Goal: Navigation & Orientation: Find specific page/section

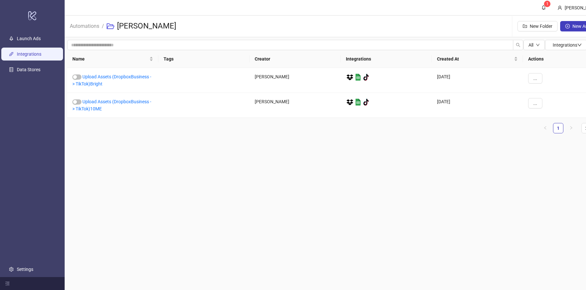
click at [36, 51] on link "Integrations" at bounding box center [29, 53] width 25 height 5
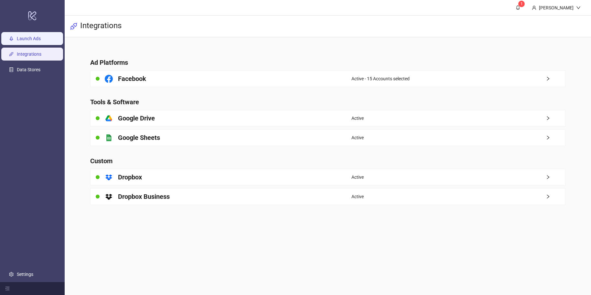
click at [41, 36] on link "Launch Ads" at bounding box center [29, 38] width 24 height 5
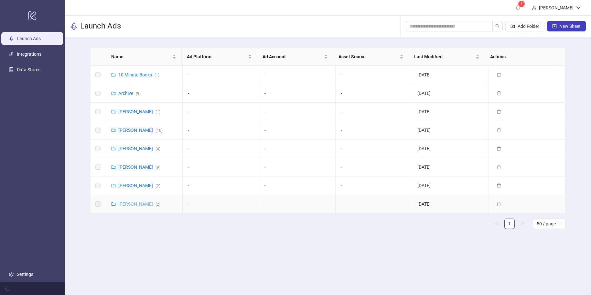
click at [146, 205] on link "[PERSON_NAME] ( 2 )" at bounding box center [139, 203] width 42 height 5
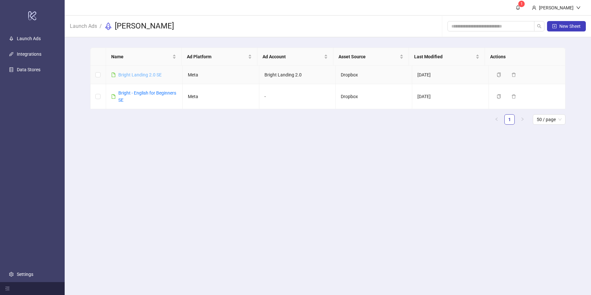
click at [148, 74] on link "Bright Landing 2.0 SE" at bounding box center [139, 74] width 43 height 5
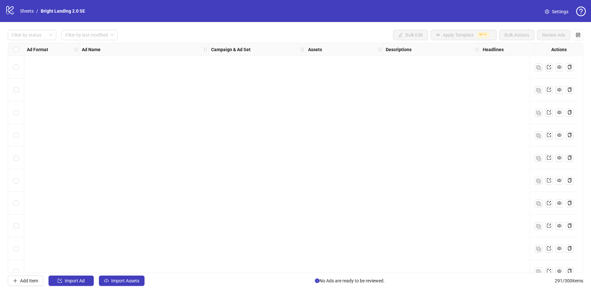
scroll to position [6372, 0]
